Goal: Find specific page/section: Find specific page/section

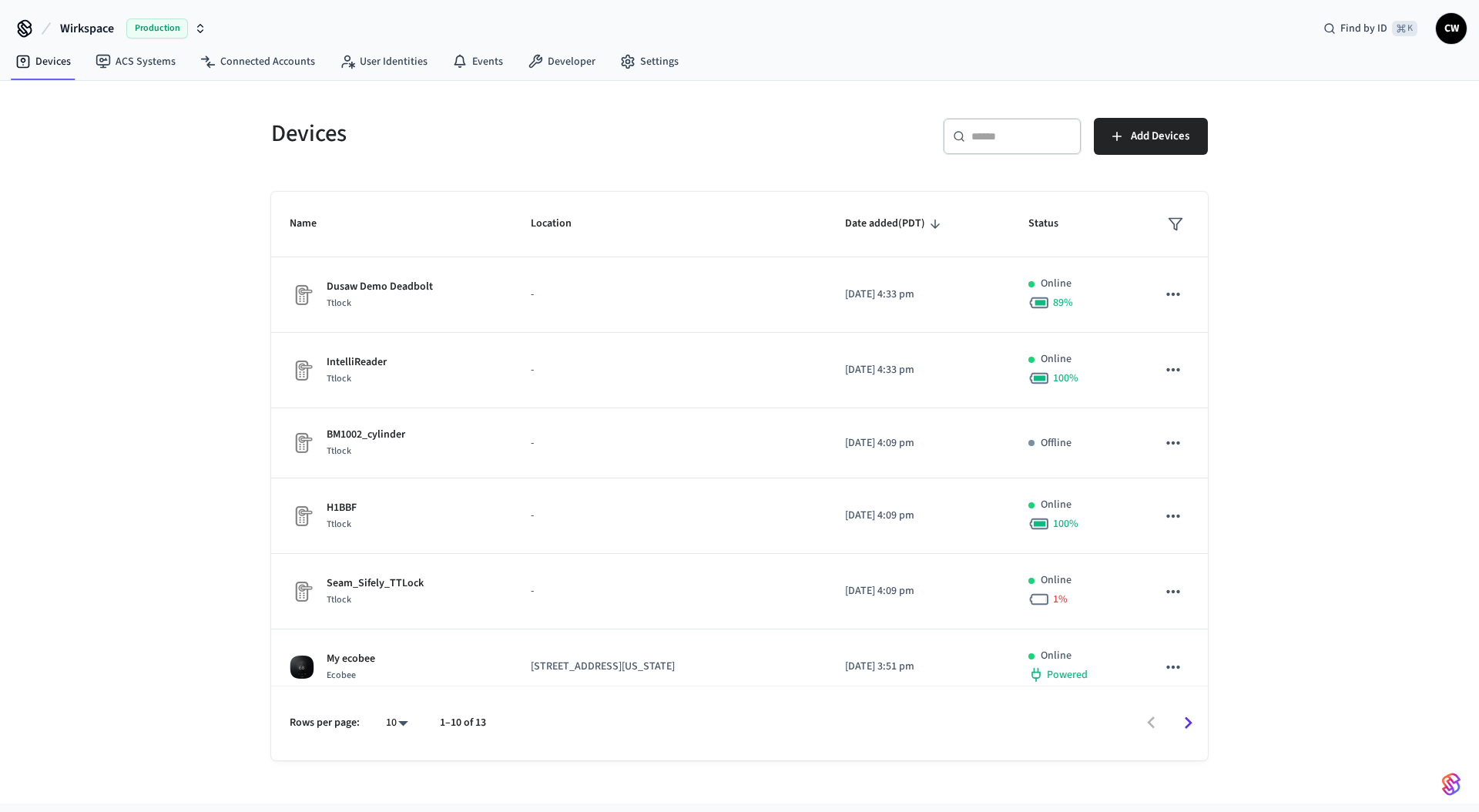
click at [124, 134] on div "Devices ​ ​ Add Devices Name Location Date added (PDT) Status Dusaw Demo Deadbo…" at bounding box center [740, 441] width 1479 height 722
click at [95, 23] on span "Wirkspace" at bounding box center [87, 28] width 54 height 18
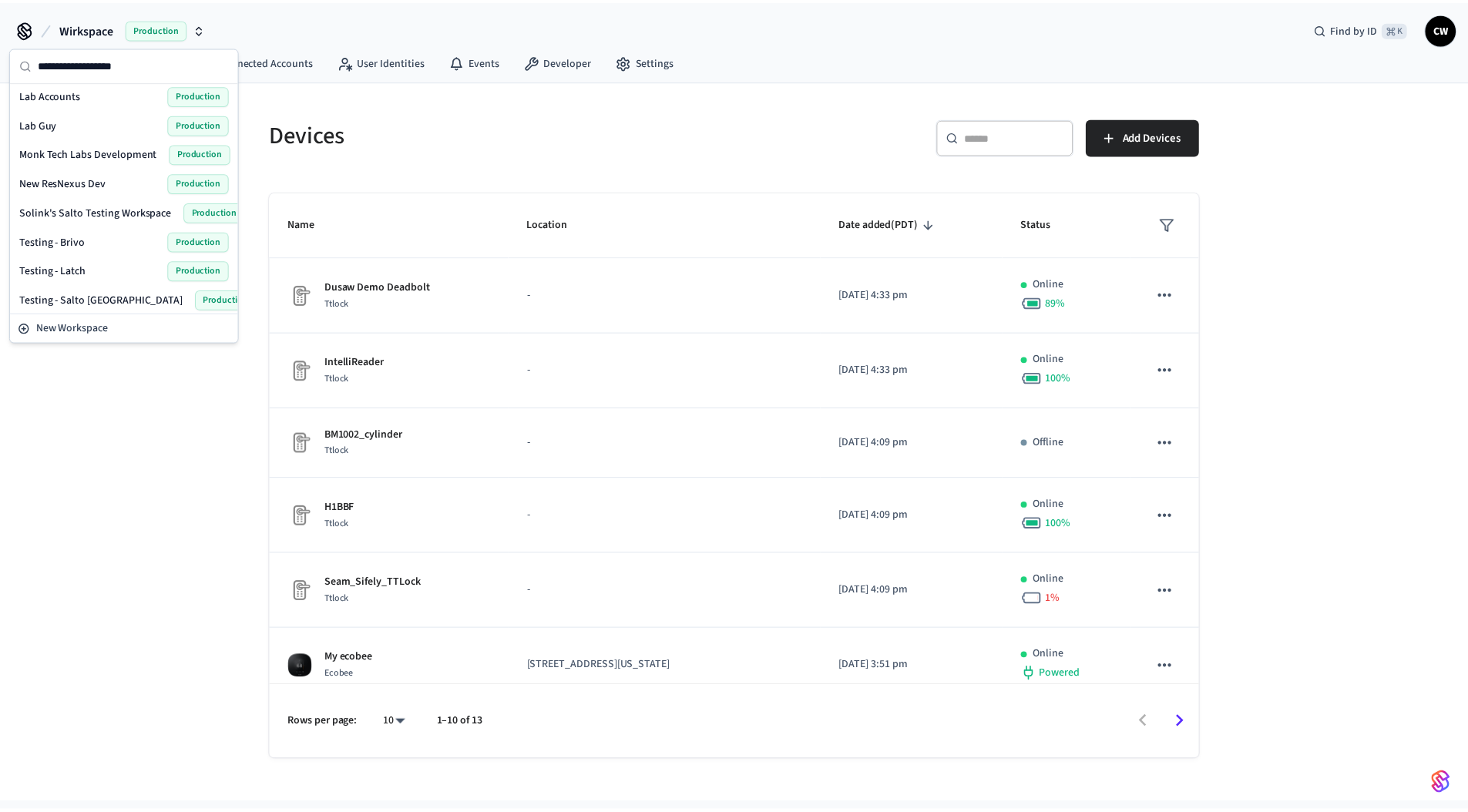
scroll to position [414, 0]
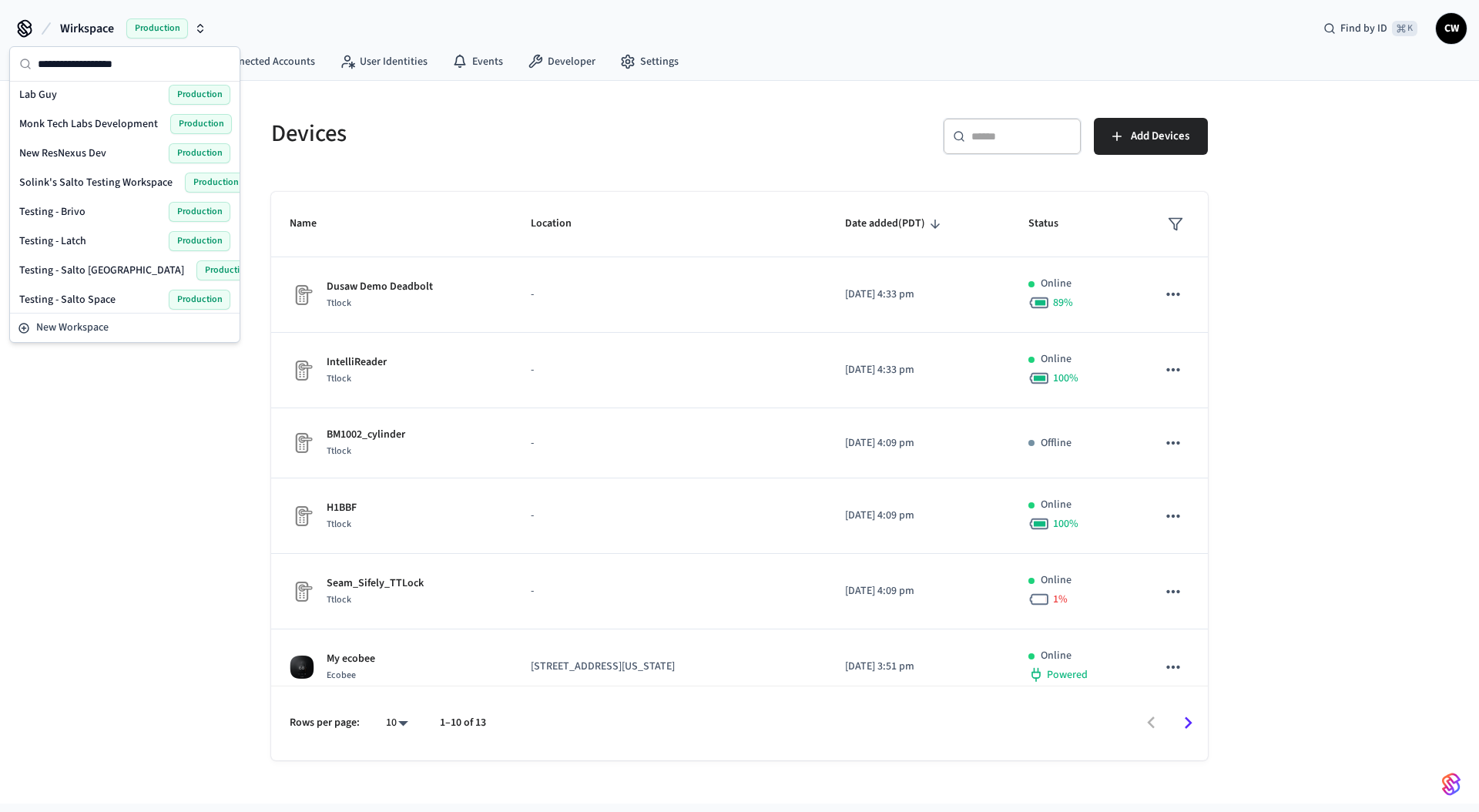
click at [81, 180] on span "Solink's Salto Testing Workspace" at bounding box center [95, 183] width 153 height 16
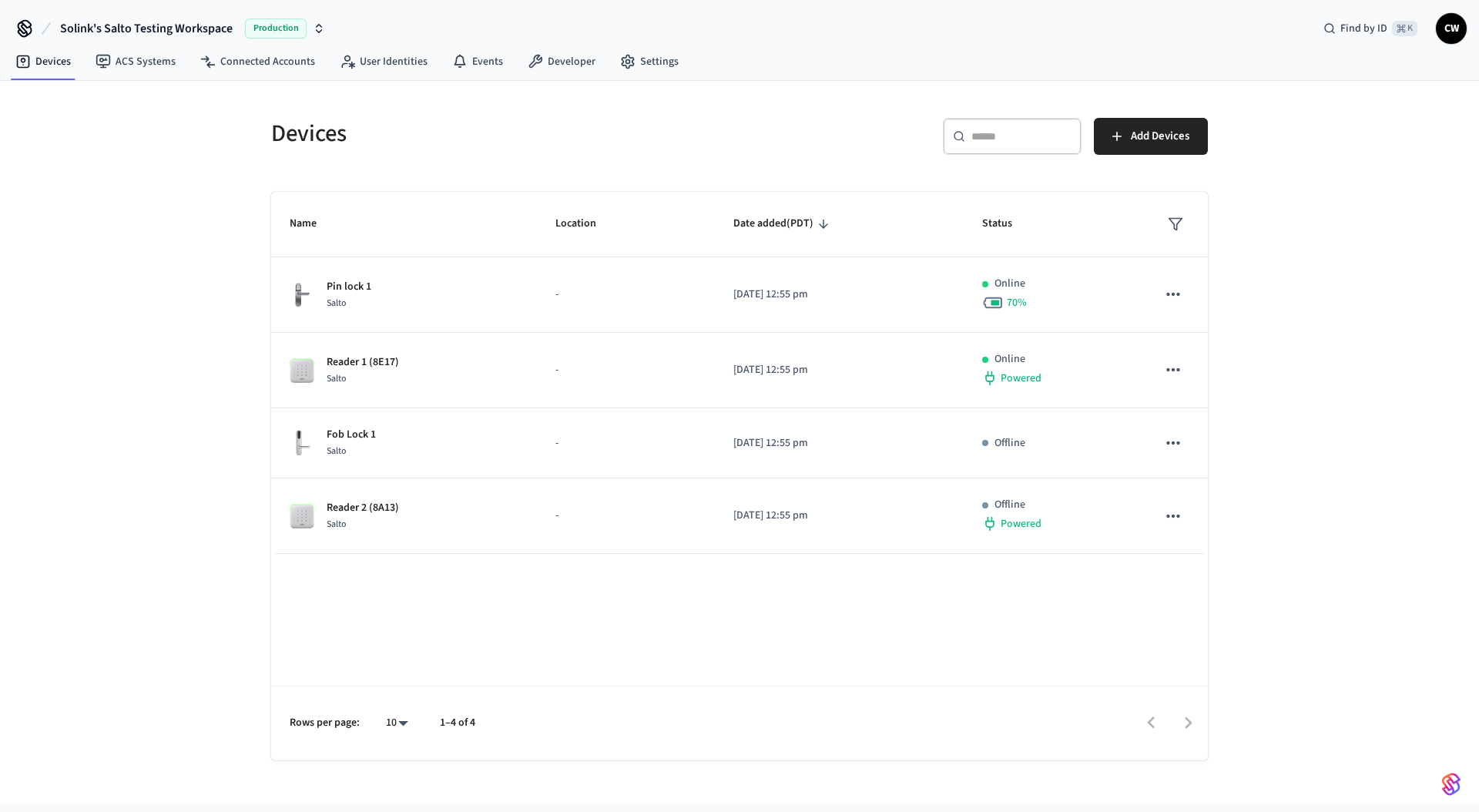
click at [163, 276] on div "Devices ​ ​ Add Devices Name Location Date added (PDT) Status Pin lock 1 Salto …" at bounding box center [740, 441] width 1479 height 722
click at [138, 134] on div "Devices ​ ​ Add Devices Name Location Date added (PDT) Status Pin lock 1 Salto …" at bounding box center [740, 441] width 1479 height 722
click at [117, 49] on link "ACS Systems" at bounding box center [135, 62] width 105 height 28
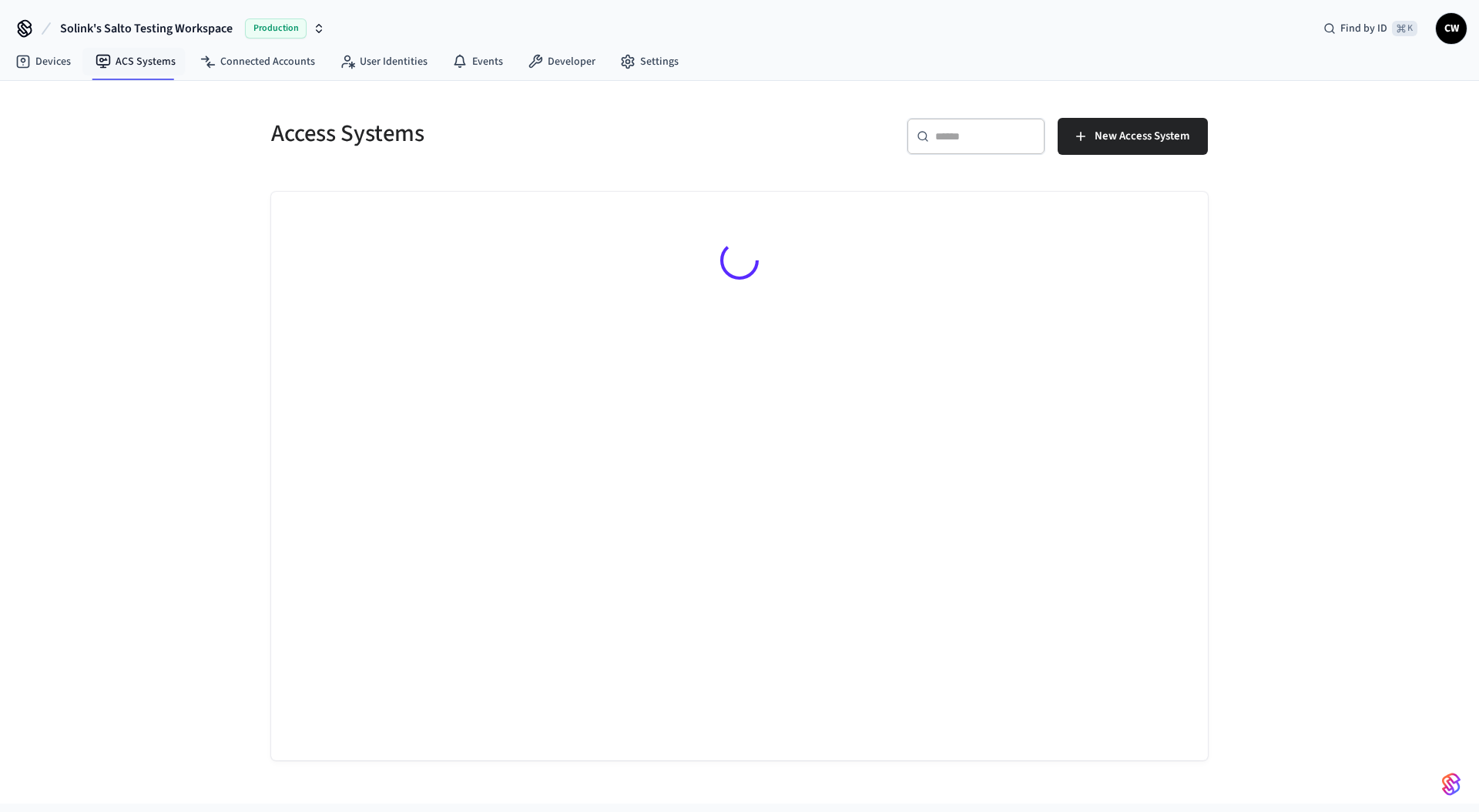
click at [92, 271] on div "Access Systems ​ ​ New Access System" at bounding box center [740, 441] width 1479 height 722
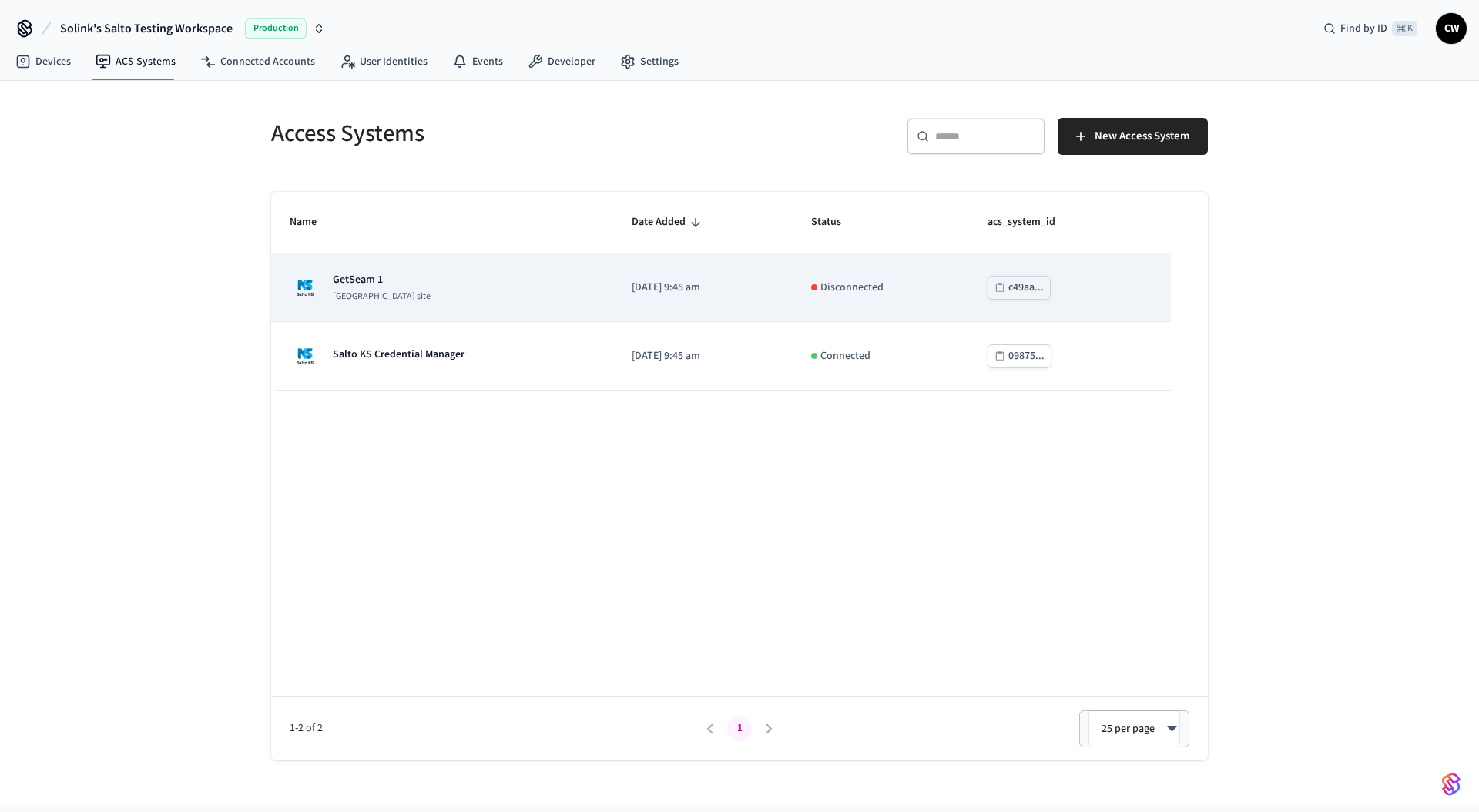
click at [397, 287] on div "GetSeam 1 [GEOGRAPHIC_DATA] site" at bounding box center [442, 288] width 305 height 31
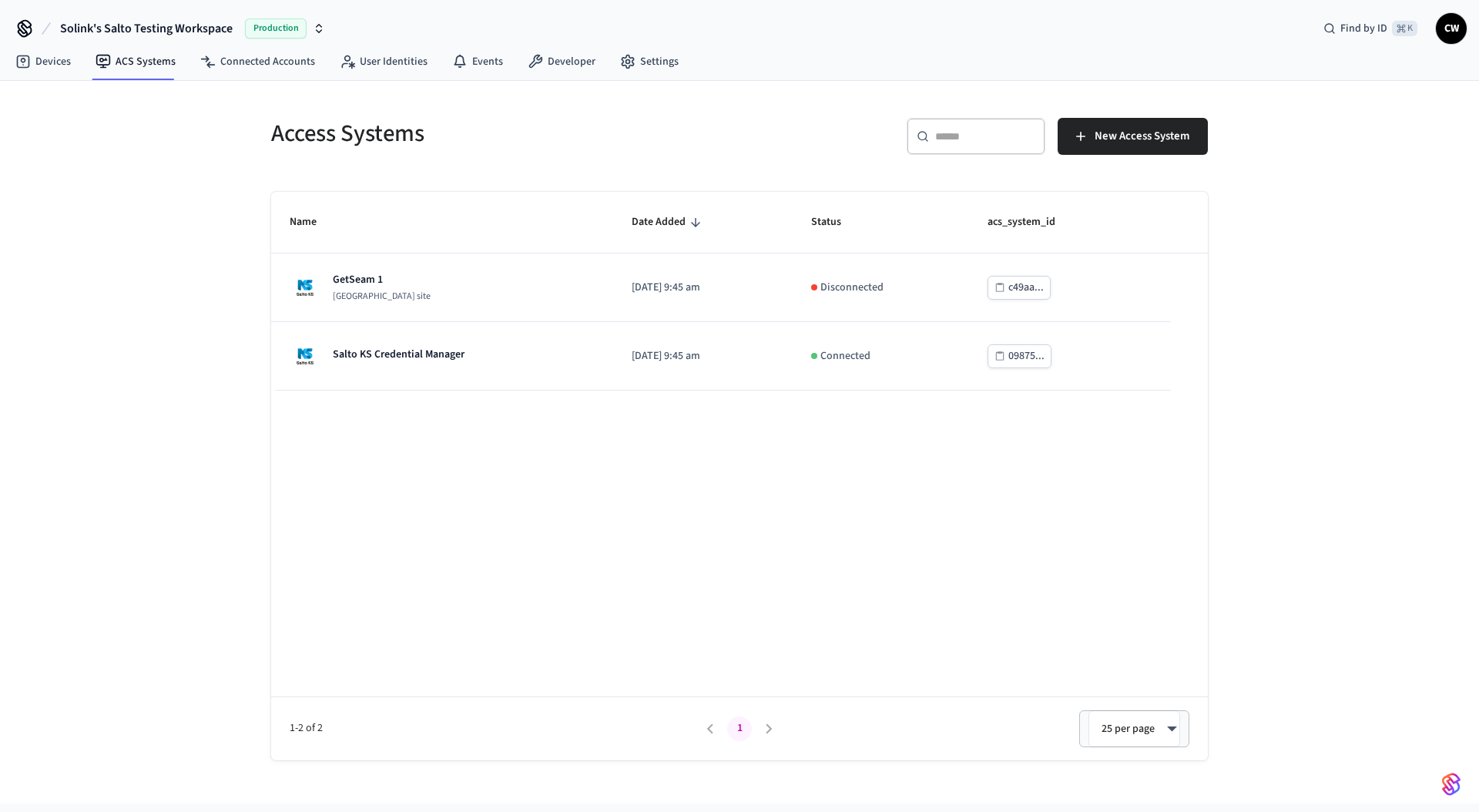
click at [169, 438] on div "Access Systems ​ ​ New Access System Name Date Added Status acs_system_id GetSe…" at bounding box center [740, 441] width 1479 height 722
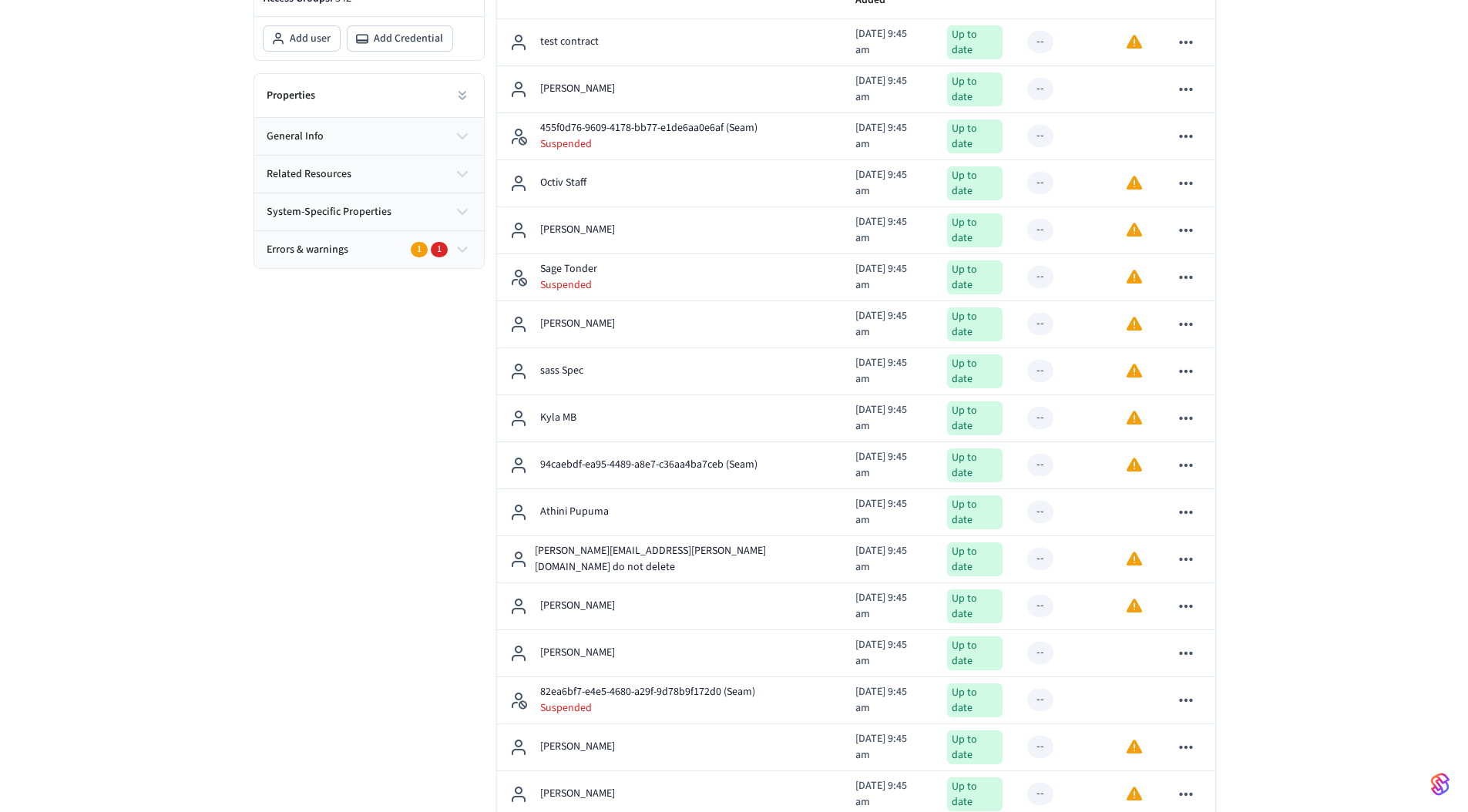
scroll to position [298, 0]
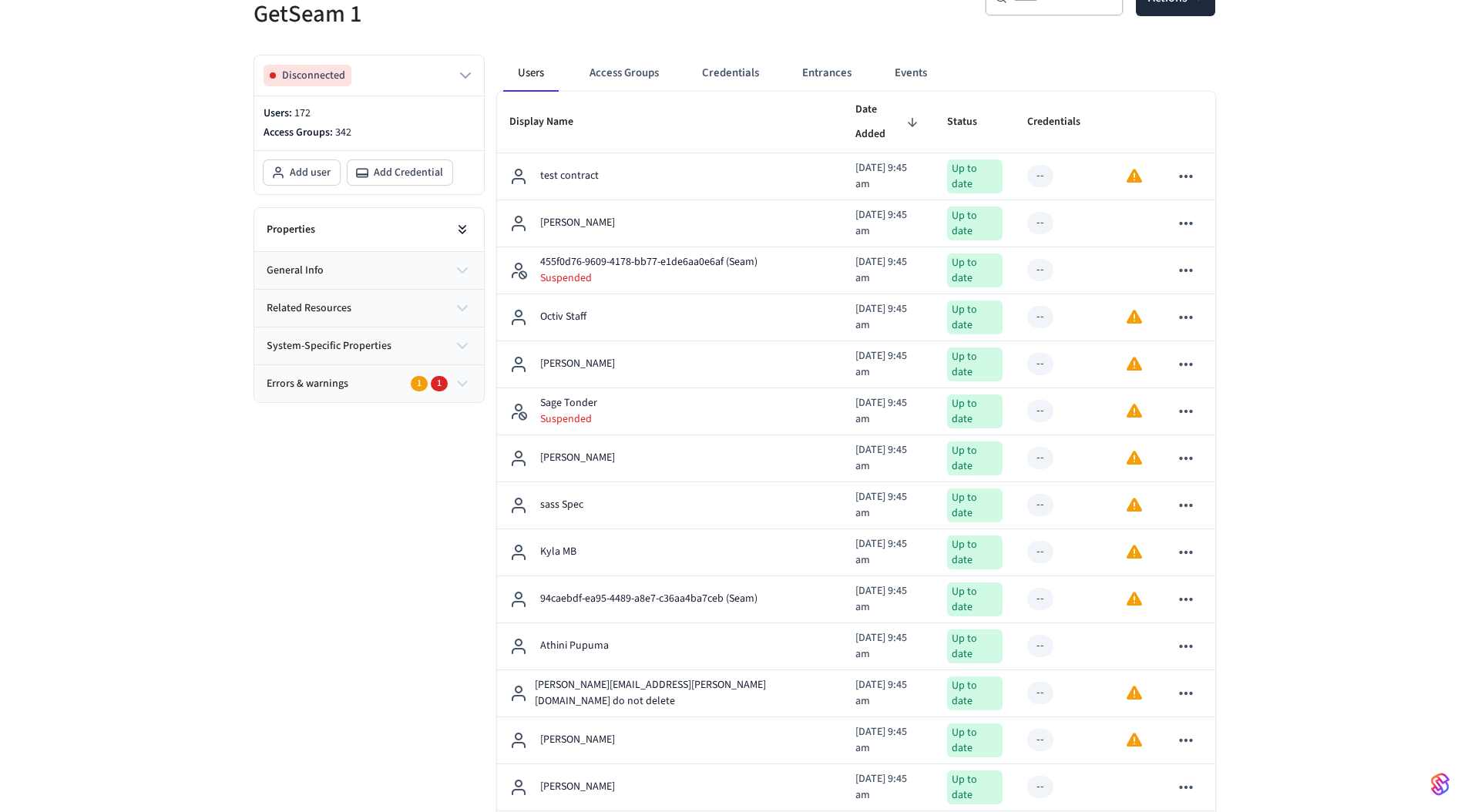
click at [461, 231] on icon at bounding box center [462, 230] width 16 height 16
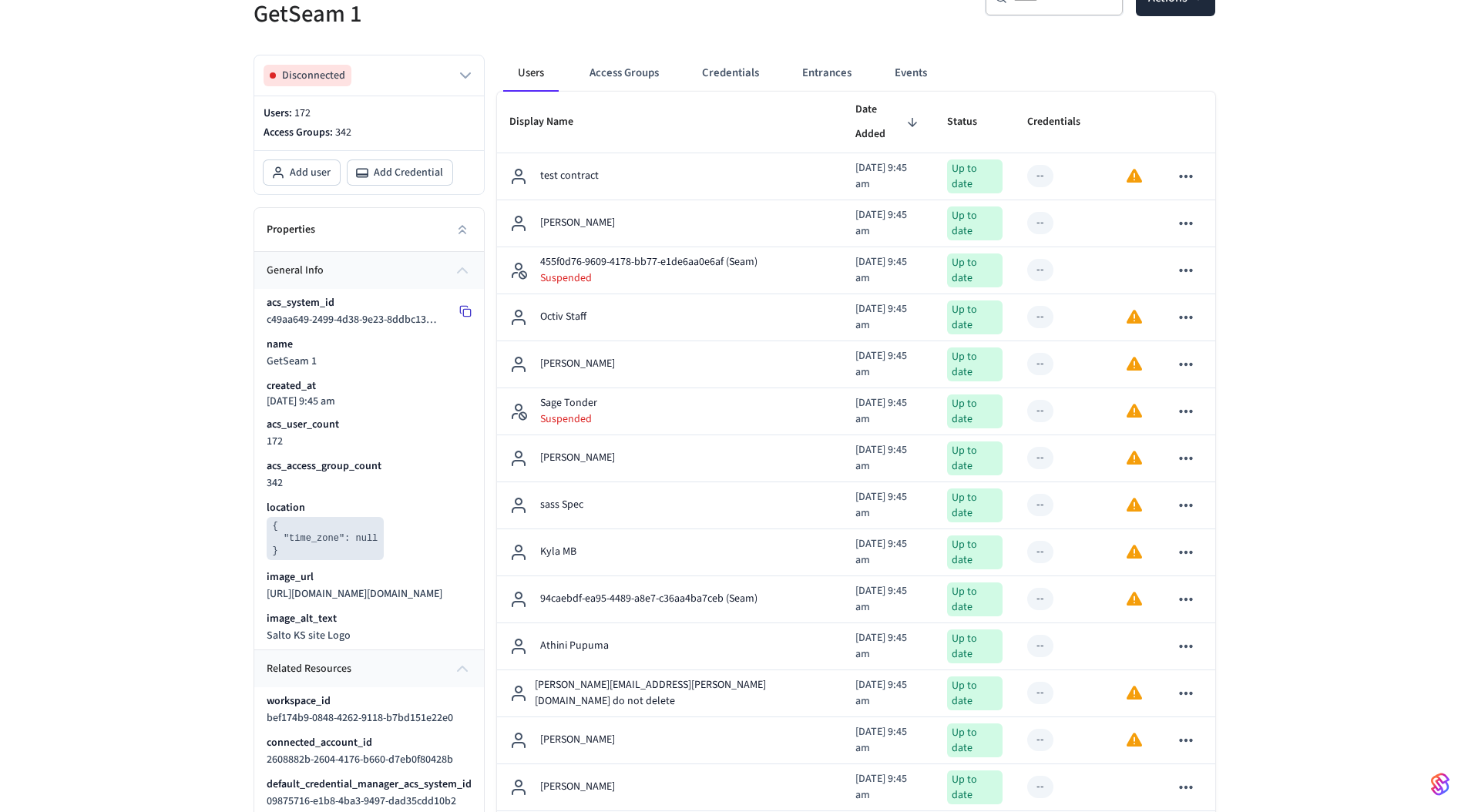
click at [460, 308] on icon at bounding box center [466, 311] width 12 height 12
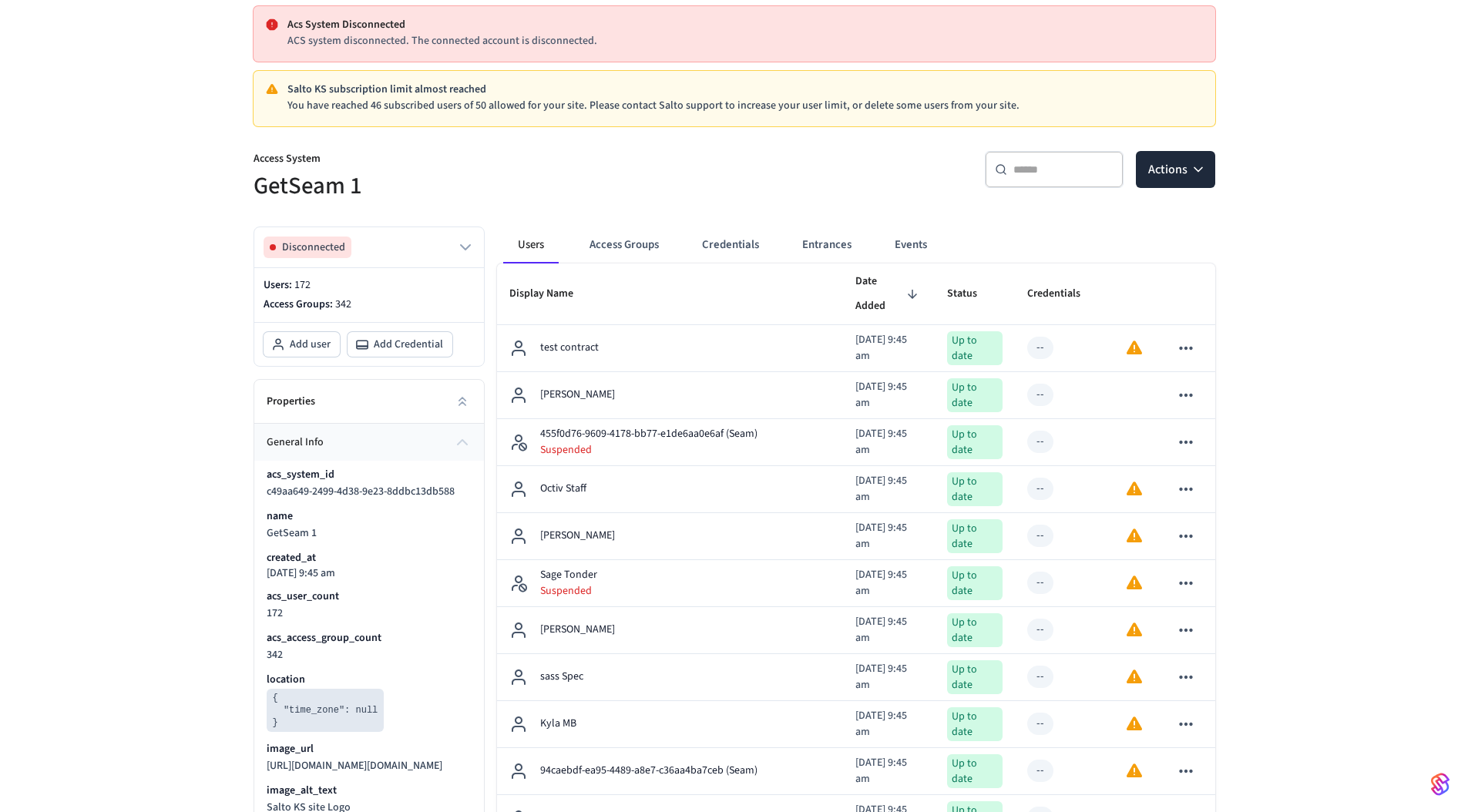
scroll to position [0, 0]
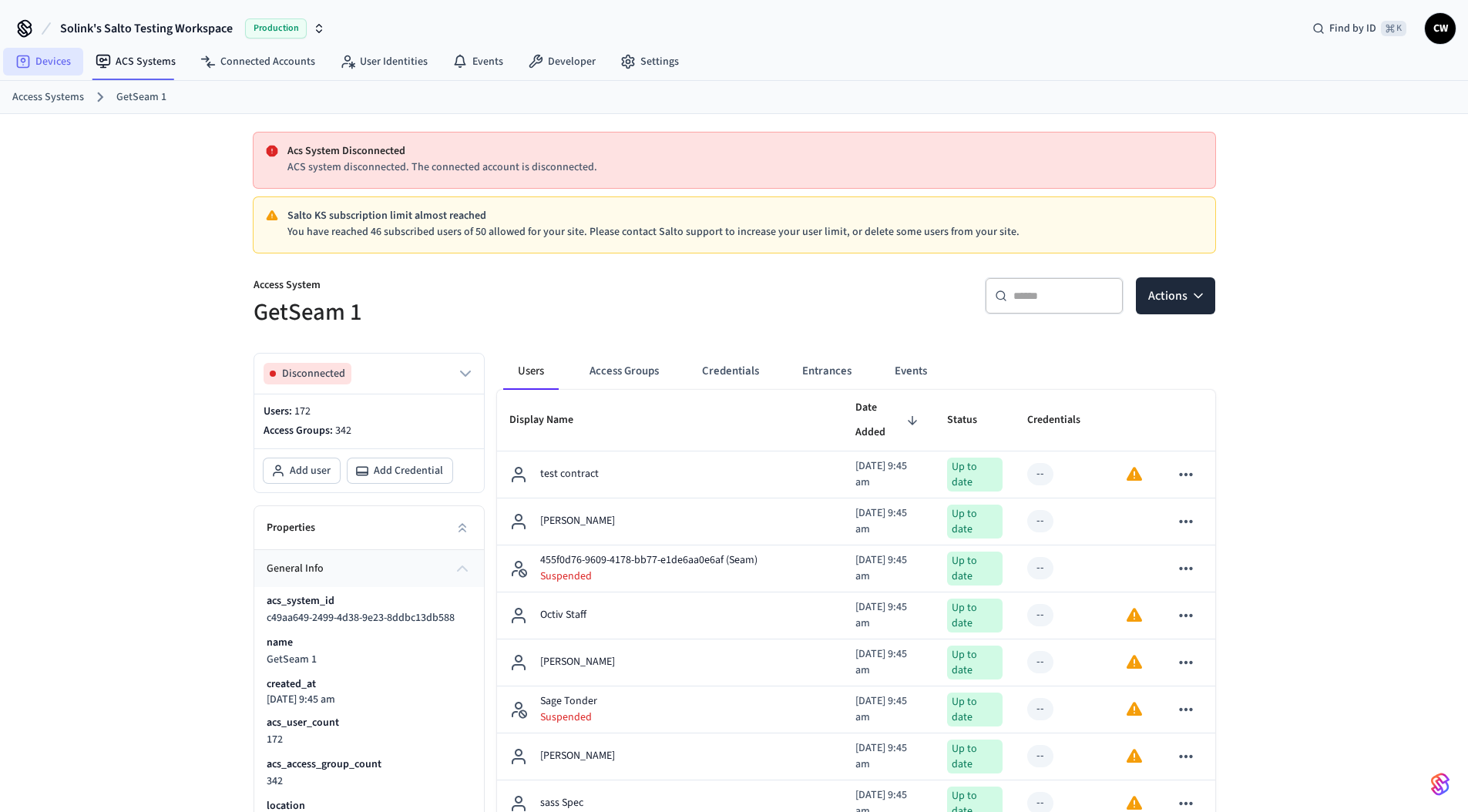
click at [57, 66] on link "Devices" at bounding box center [43, 62] width 80 height 28
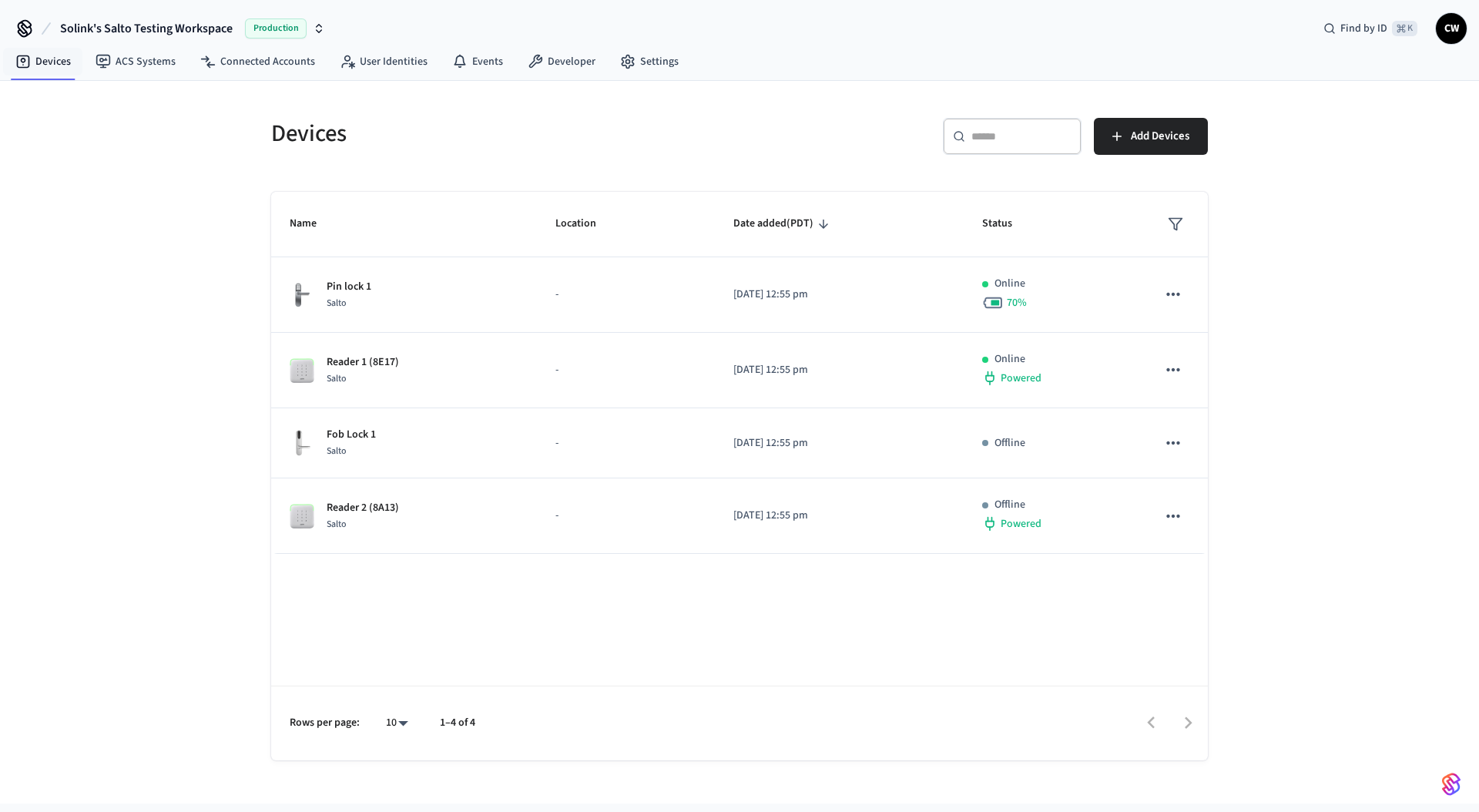
click at [109, 379] on div "Devices ​ ​ Add Devices Name Location Date added (PDT) Status Pin lock 1 Salto …" at bounding box center [740, 441] width 1479 height 722
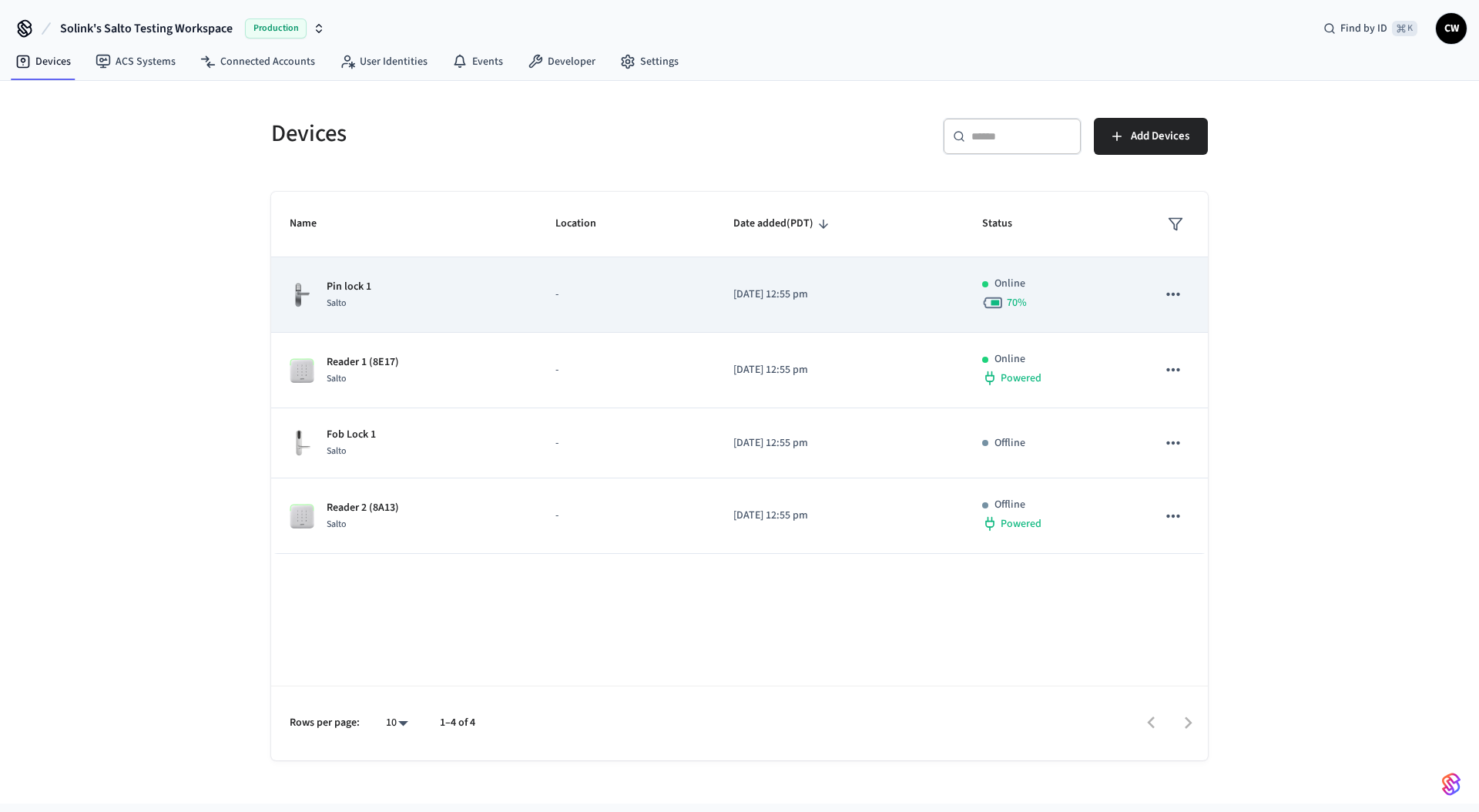
click at [427, 322] on td "Pin lock 1 Salto" at bounding box center [404, 295] width 266 height 75
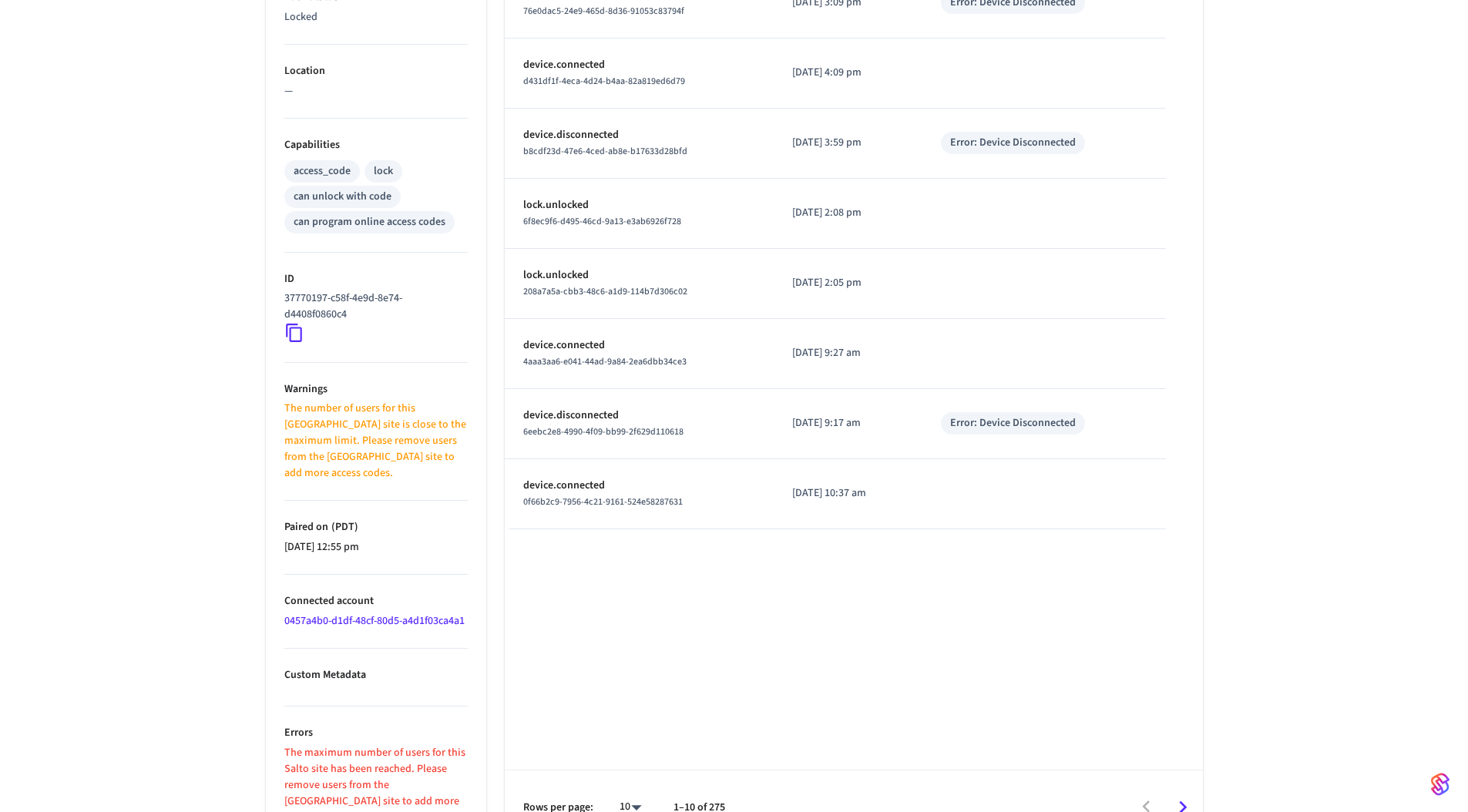
scroll to position [254, 0]
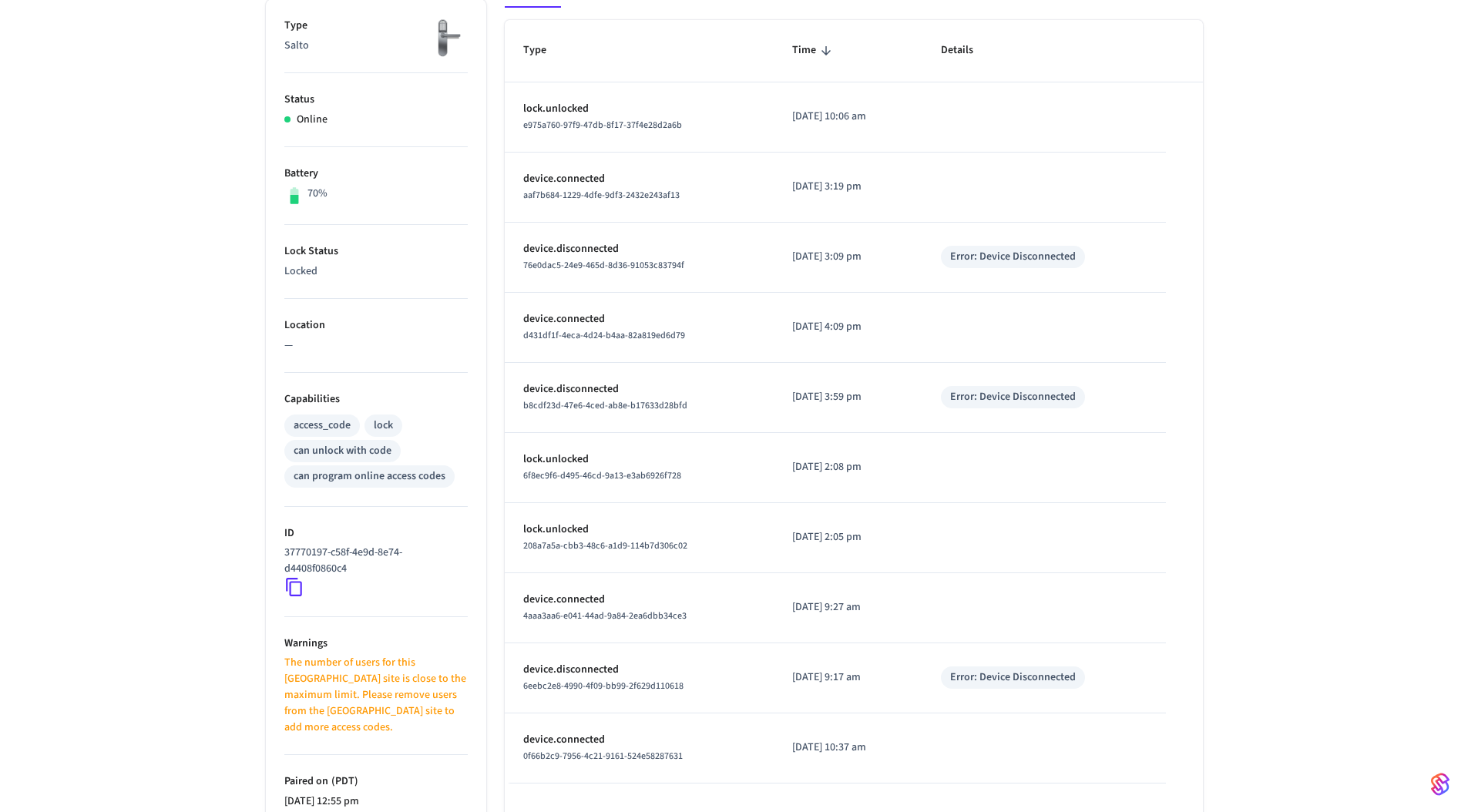
click at [297, 584] on icon at bounding box center [294, 587] width 20 height 20
